Goal: Task Accomplishment & Management: Manage account settings

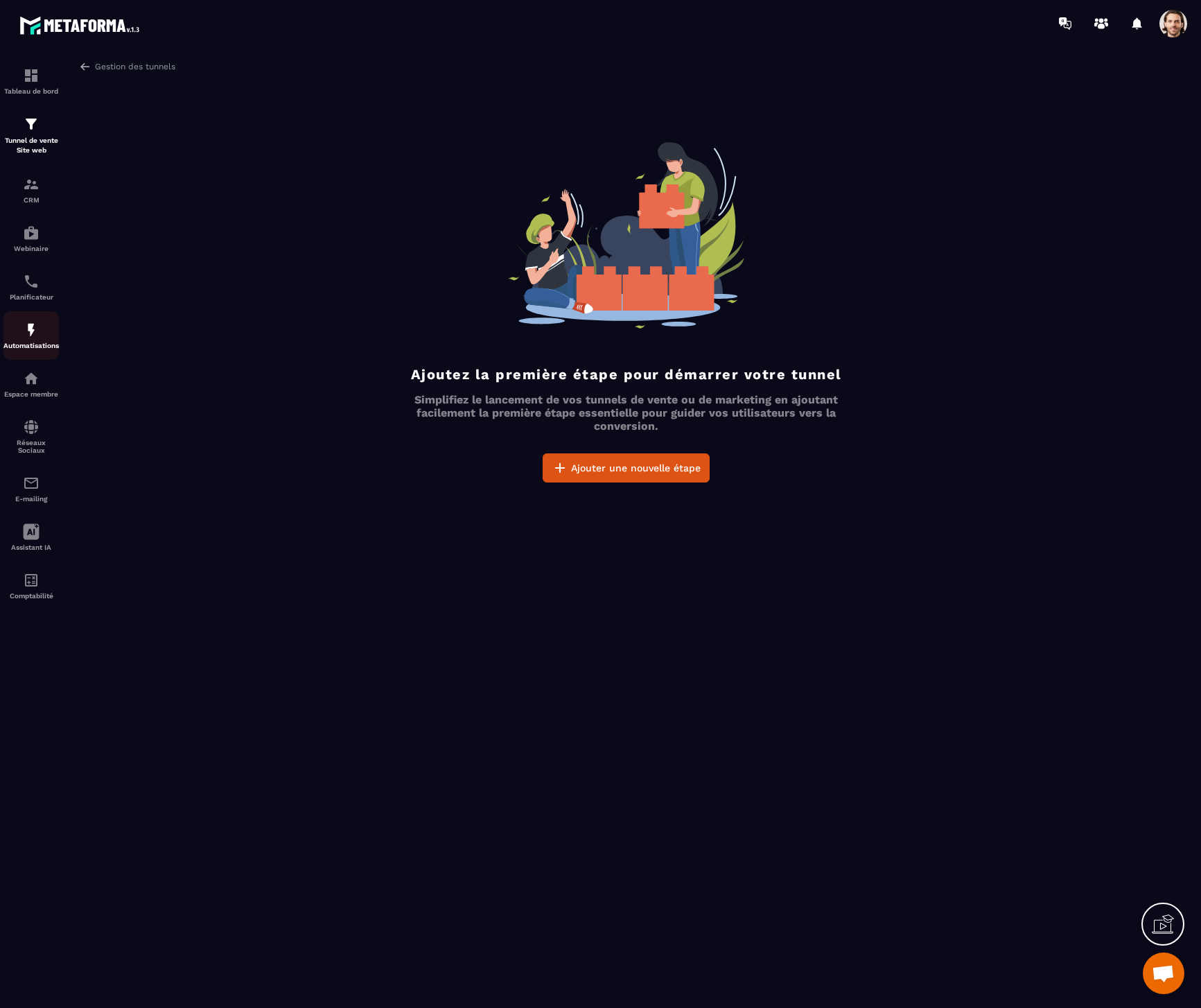
click at [30, 334] on img at bounding box center [31, 330] width 17 height 17
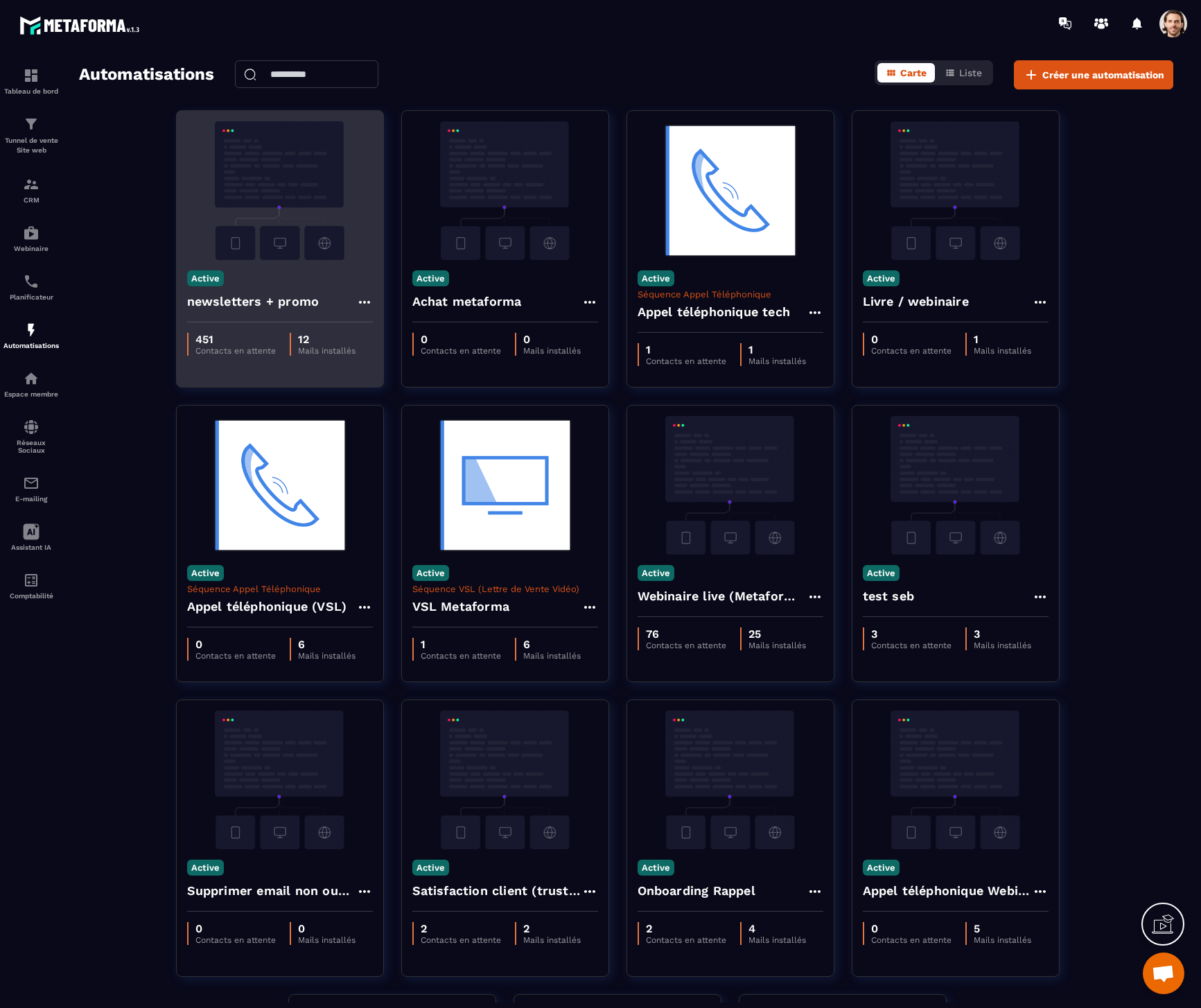
click at [280, 292] on h4 "newsletters + promo" at bounding box center [253, 301] width 133 height 20
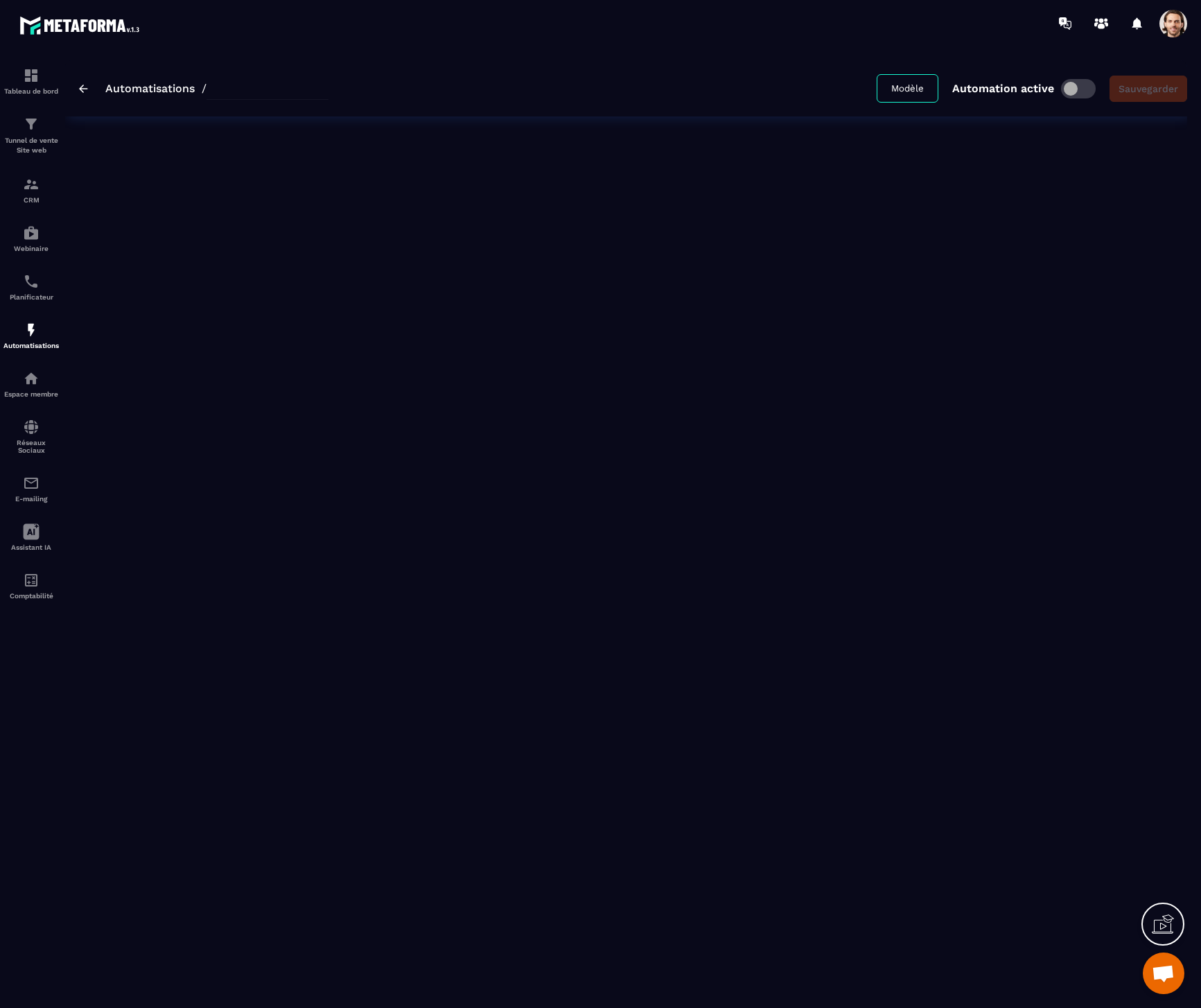
type input "**********"
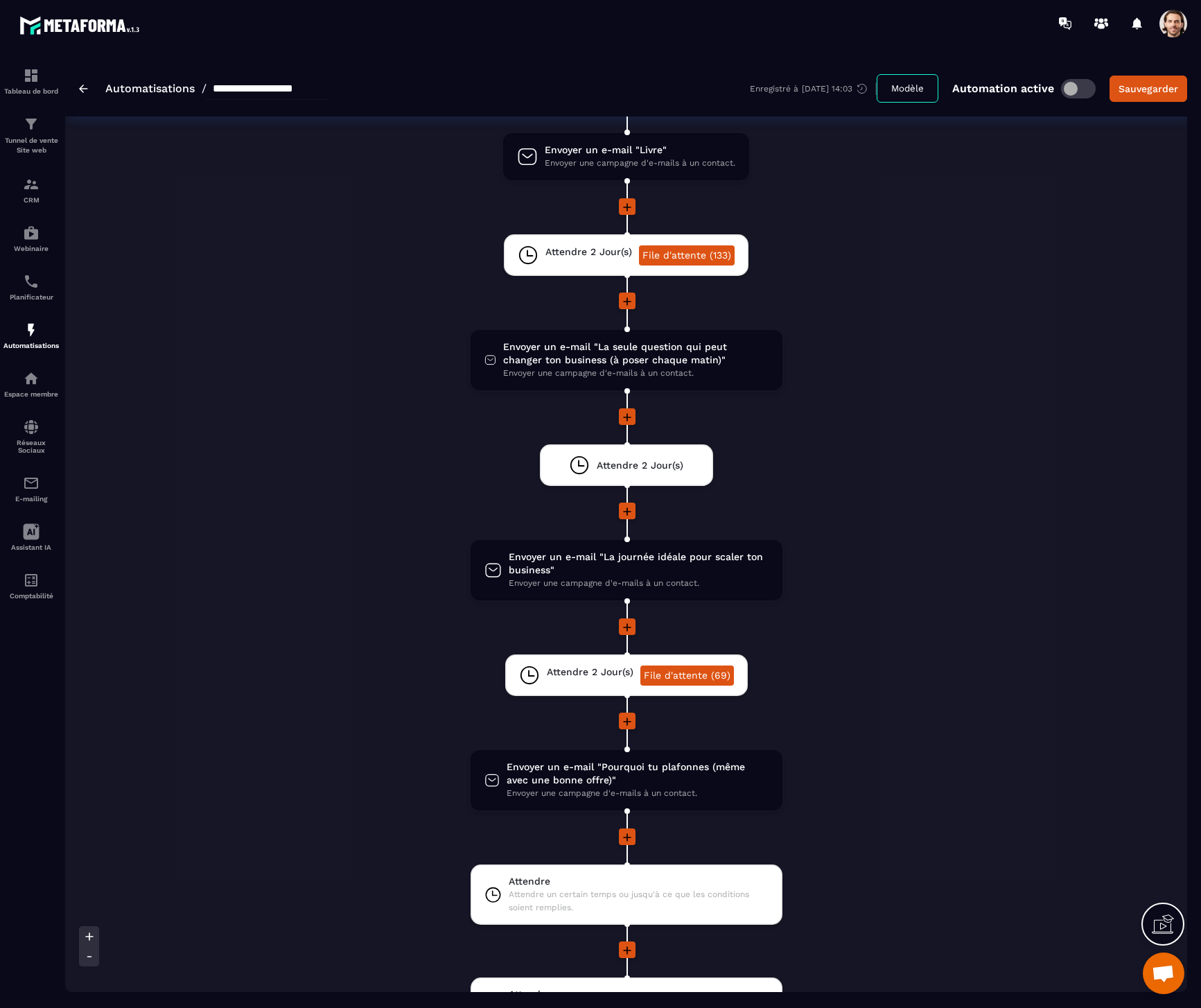
scroll to position [630, 0]
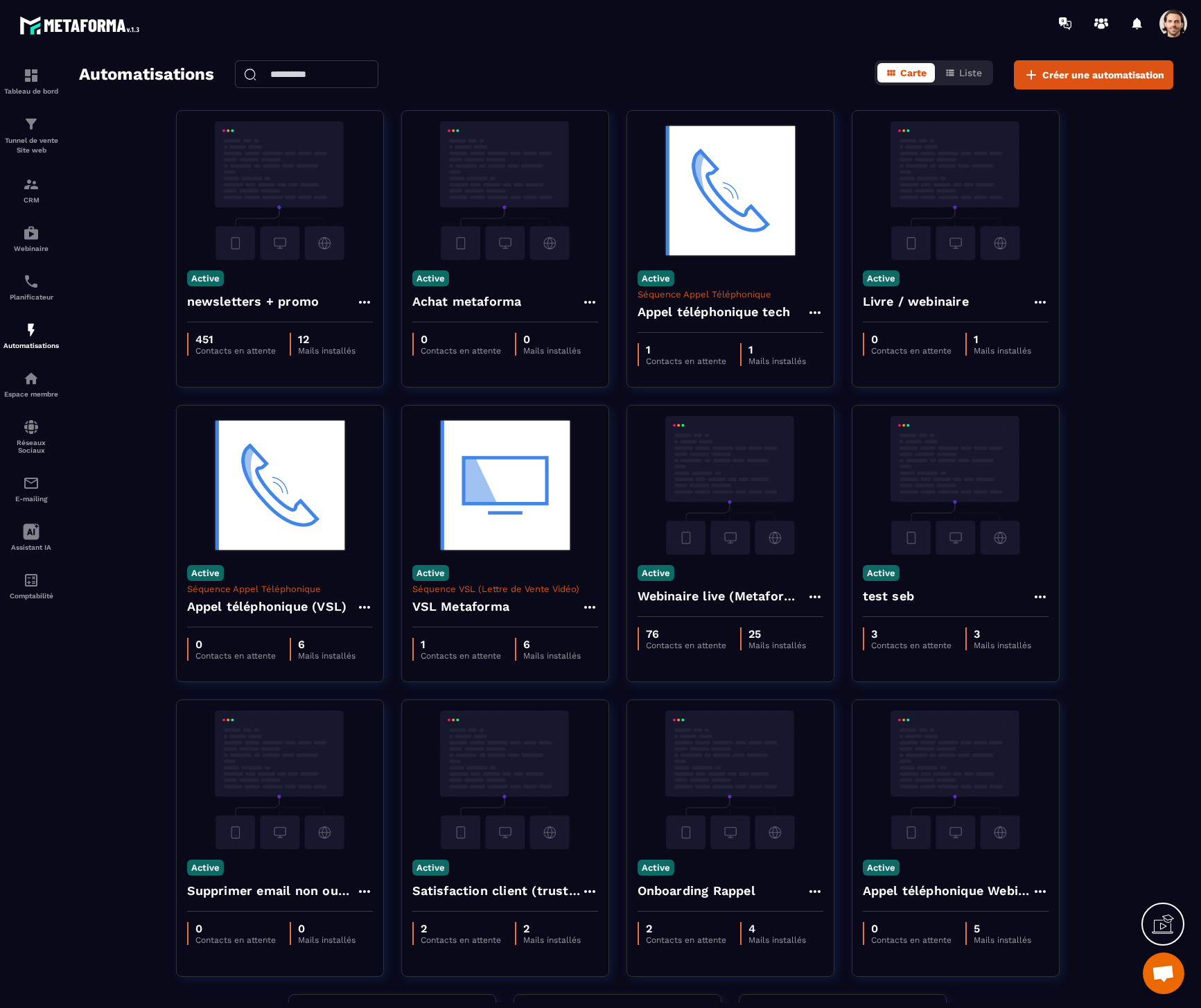
click at [1184, 26] on span at bounding box center [1173, 23] width 28 height 28
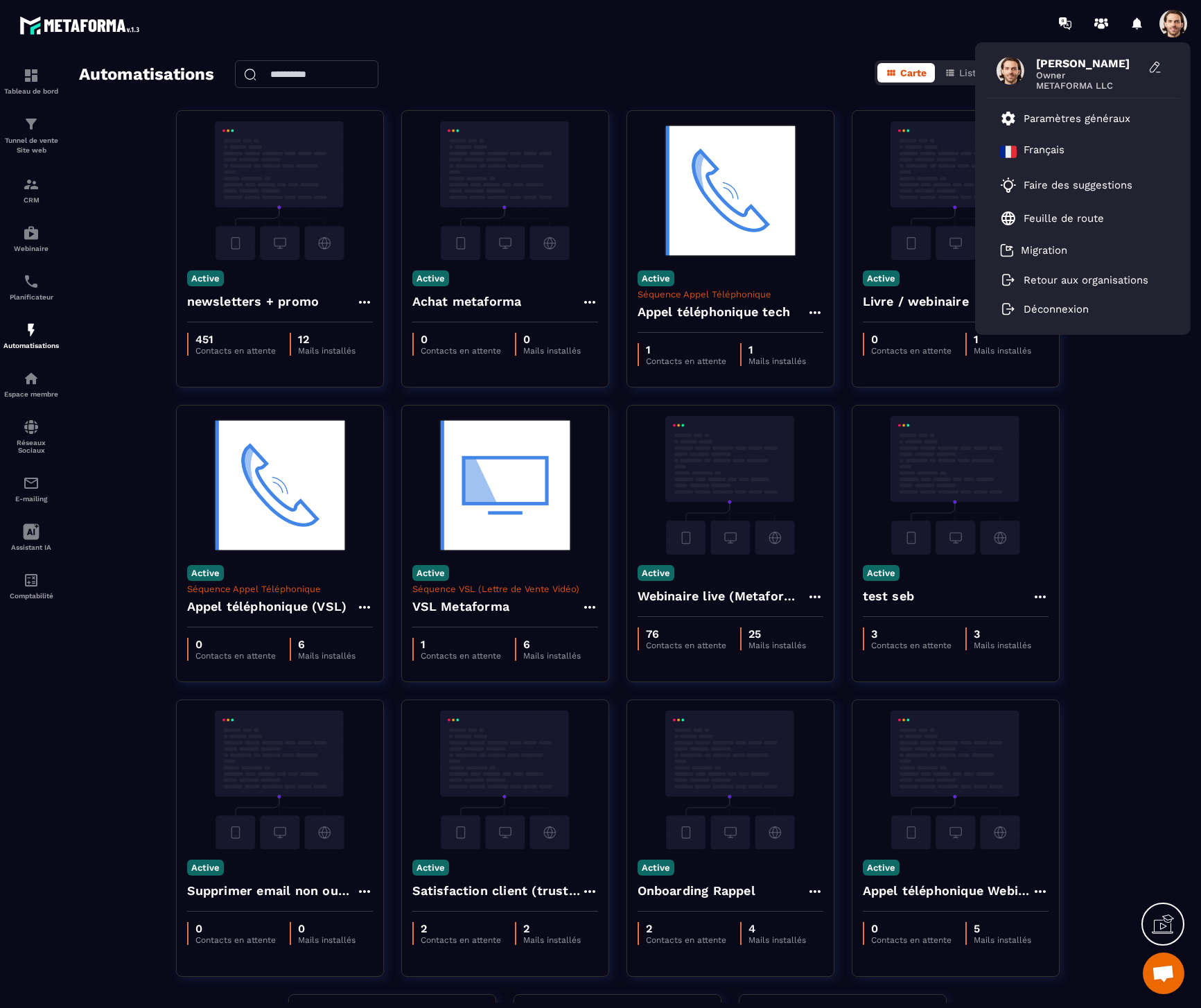
click at [461, 47] on section "Tableau de bord Tunnel de vente Site web CRM Webinaire Planificateur Automatisa…" at bounding box center [600, 531] width 1201 height 970
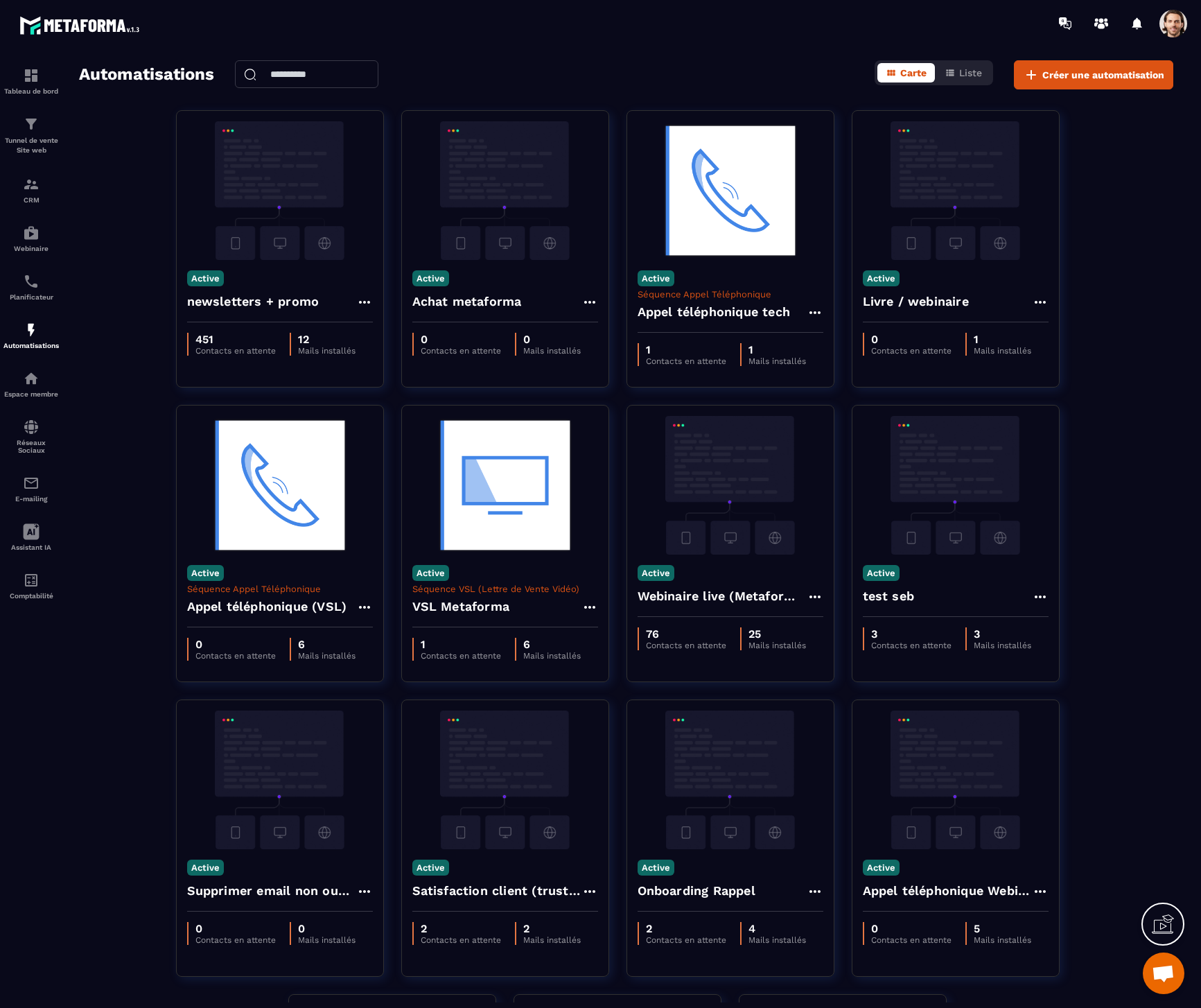
click at [819, 54] on section "Tableau de bord Tunnel de vente Site web CRM Webinaire Planificateur Automatisa…" at bounding box center [600, 531] width 1201 height 970
